Goal: Information Seeking & Learning: Learn about a topic

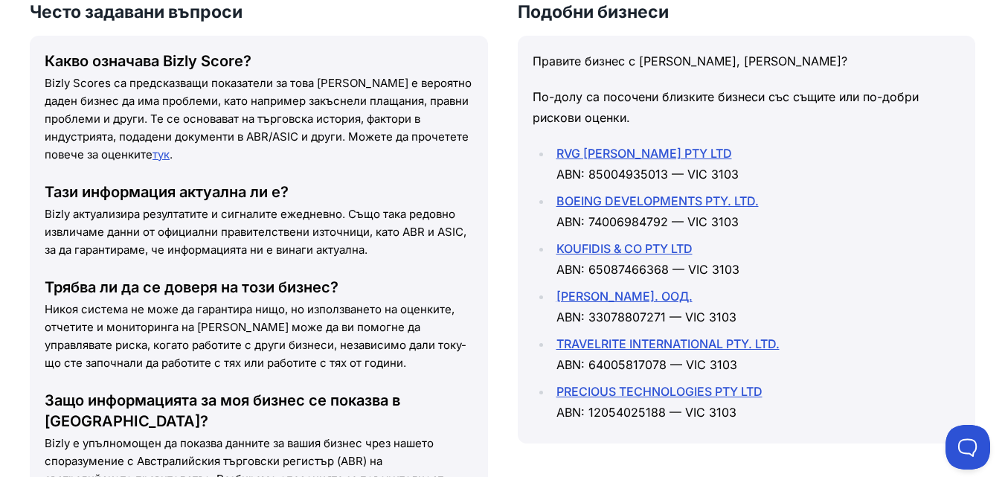
scroll to position [1786, 0]
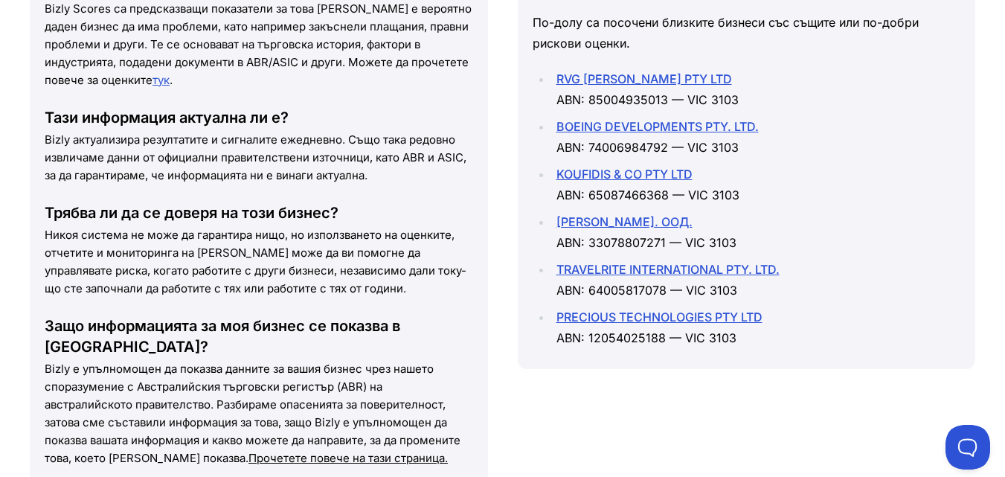
click at [584, 124] on font "BOEING DEVELOPMENTS PTY. LTD." at bounding box center [658, 126] width 202 height 15
click at [595, 76] on font "RVG VICTORIA HOLDINGS PTY LTD" at bounding box center [645, 78] width 176 height 15
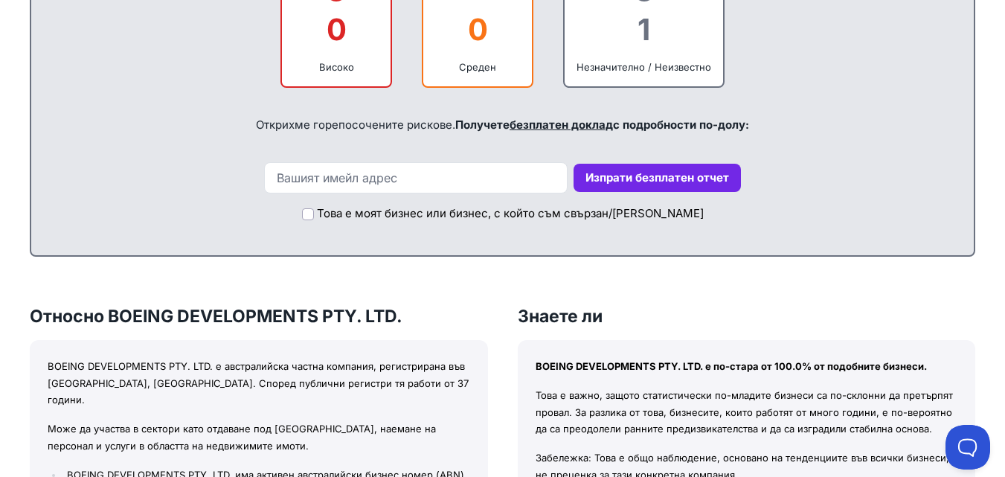
scroll to position [893, 0]
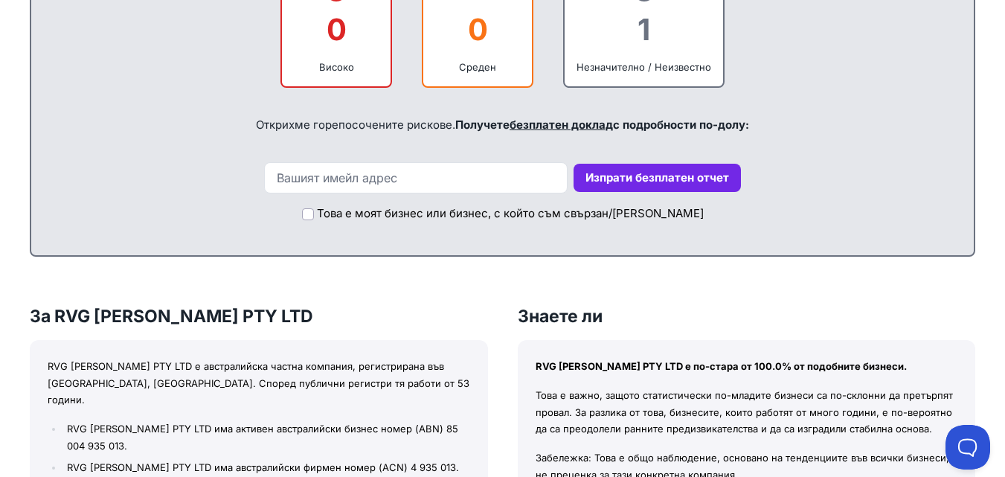
scroll to position [595, 0]
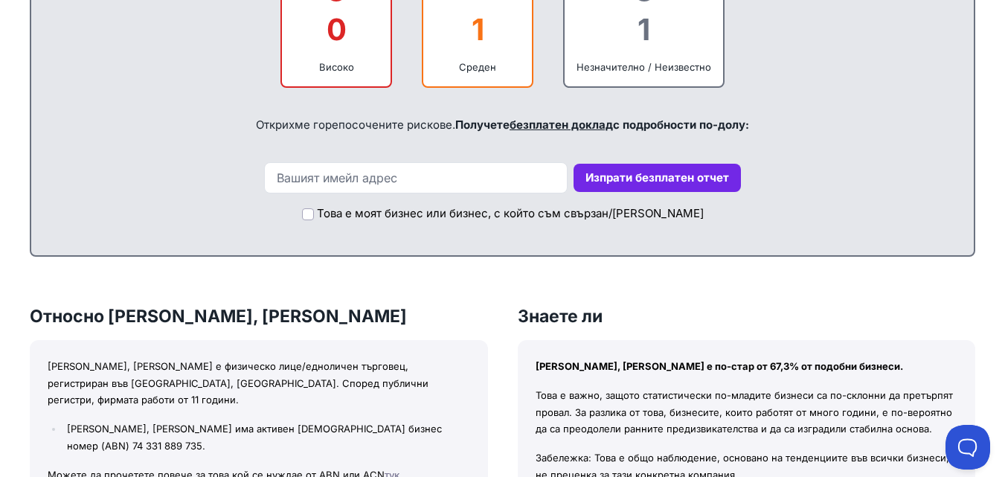
scroll to position [819, 0]
